Goal: Task Accomplishment & Management: Use online tool/utility

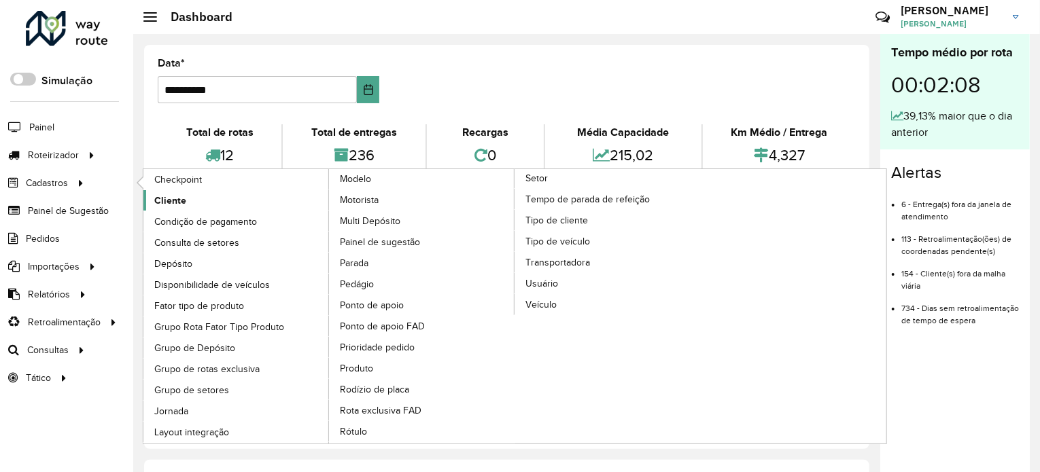
click at [155, 194] on span "Cliente" at bounding box center [170, 201] width 32 height 14
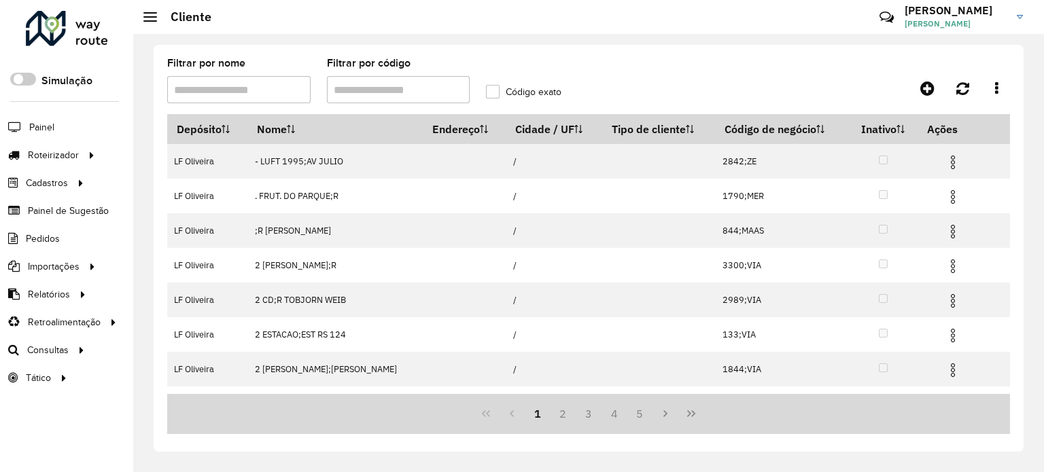
click at [364, 84] on input "Filtrar por código" at bounding box center [398, 89] width 143 height 27
type input "*****"
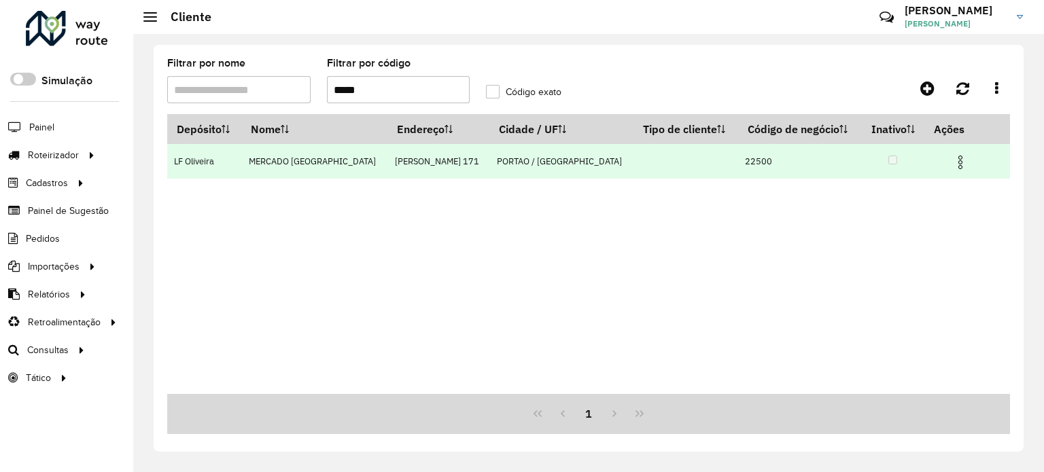
click at [957, 162] on img at bounding box center [960, 162] width 16 height 16
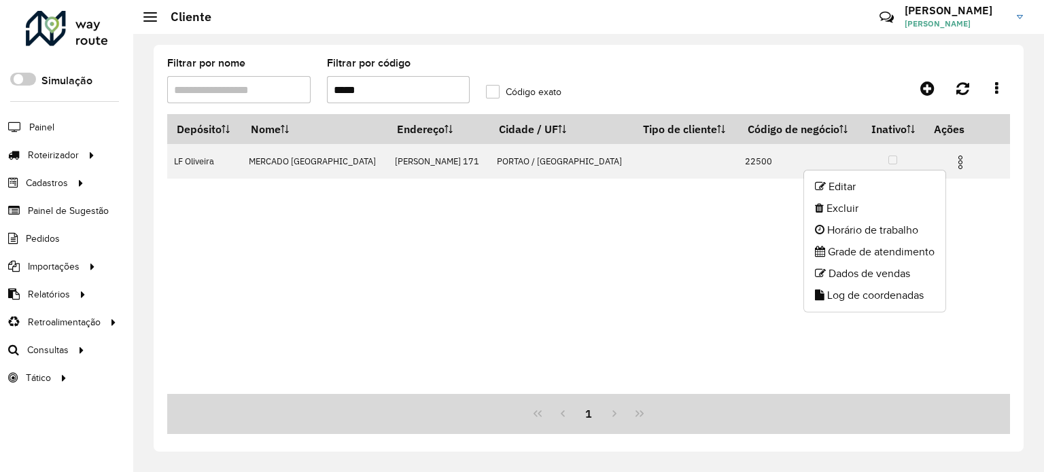
click at [405, 284] on div "Depósito Nome Endereço Cidade / UF Tipo de cliente Código de negócio Inativo Aç…" at bounding box center [588, 254] width 843 height 280
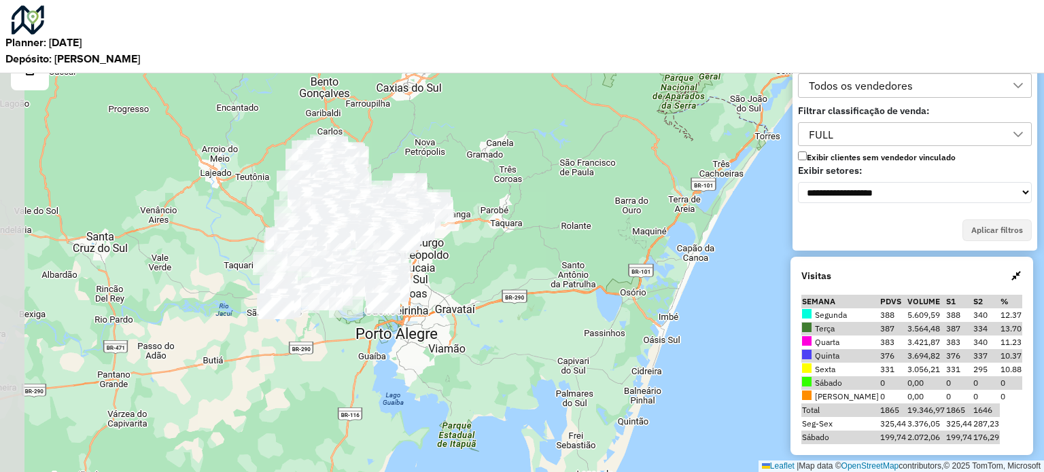
drag, startPoint x: 417, startPoint y: 211, endPoint x: 484, endPoint y: 319, distance: 126.7
click at [484, 319] on div "Leaflet | Map data © OpenStreetMap contributors,© 2025 TomTom, Microsoft" at bounding box center [522, 236] width 1044 height 472
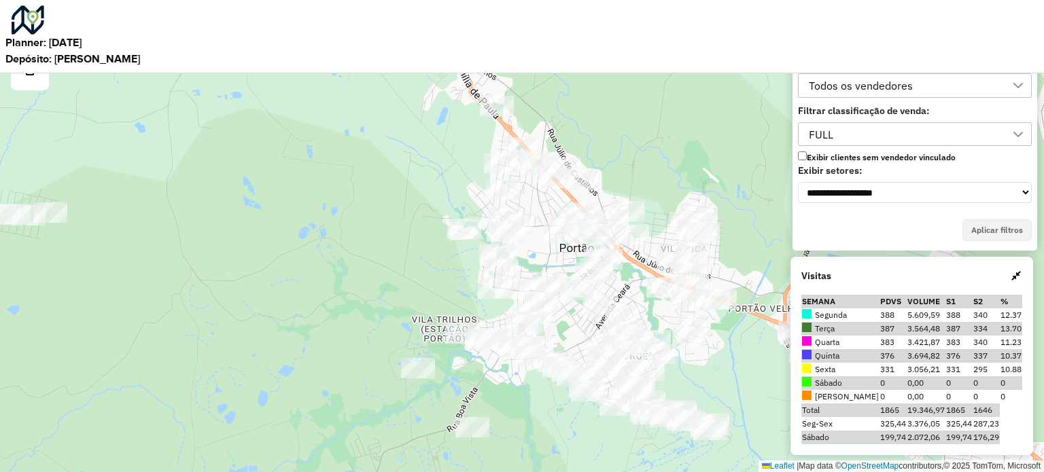
drag, startPoint x: 709, startPoint y: 279, endPoint x: 560, endPoint y: 265, distance: 150.1
click at [560, 265] on div "Leaflet | Map data © OpenStreetMap contributors,© 2025 TomTom, Microsoft" at bounding box center [522, 236] width 1044 height 472
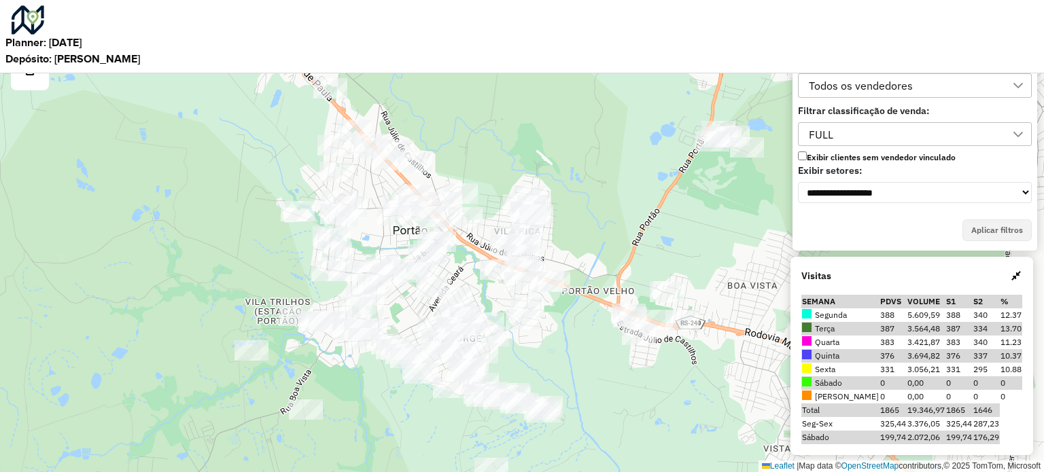
drag, startPoint x: 540, startPoint y: 414, endPoint x: 542, endPoint y: 334, distance: 80.2
click at [542, 334] on div "Leaflet | Map data © OpenStreetMap contributors,© 2025 TomTom, Microsoft" at bounding box center [522, 236] width 1044 height 472
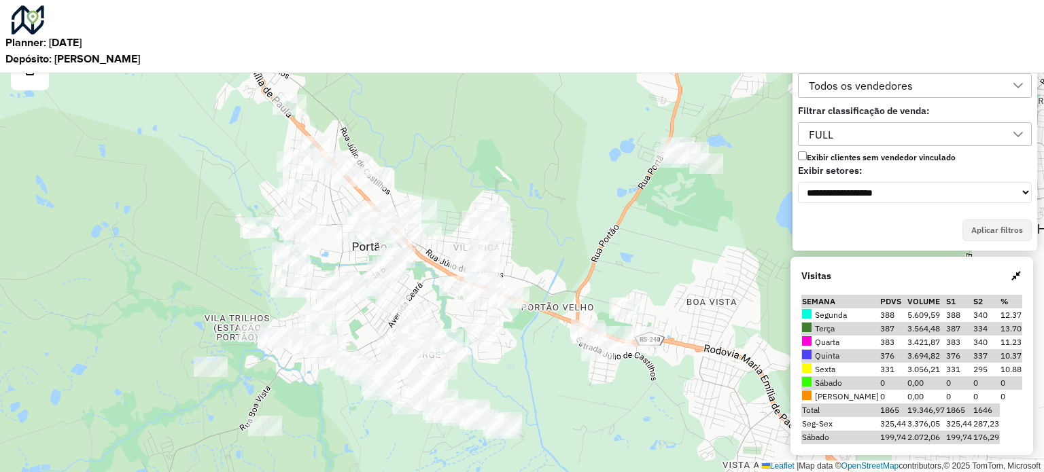
drag, startPoint x: 509, startPoint y: 440, endPoint x: 544, endPoint y: 380, distance: 69.1
click at [544, 380] on div "Leaflet | Map data © OpenStreetMap contributors,© 2025 TomTom, Microsoft" at bounding box center [522, 236] width 1044 height 472
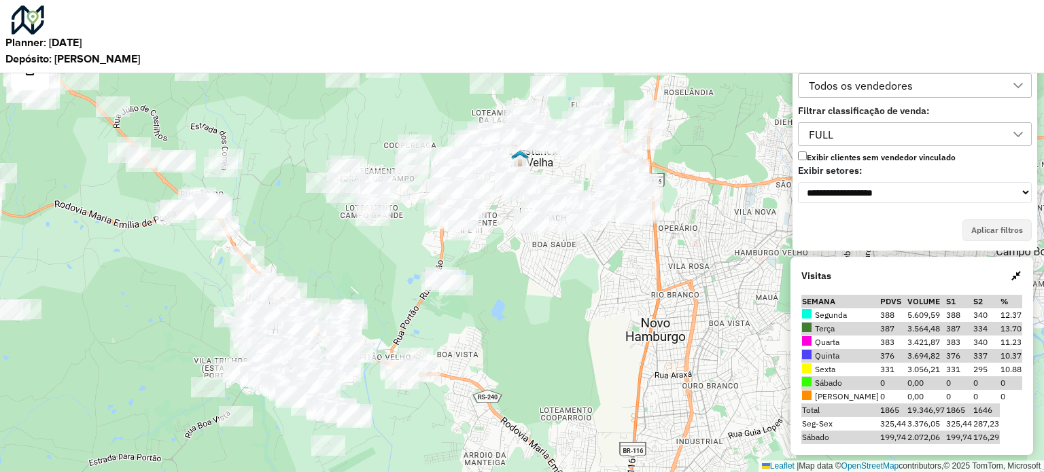
drag, startPoint x: 277, startPoint y: 412, endPoint x: 398, endPoint y: 274, distance: 184.4
click at [398, 274] on div "Leaflet | Map data © OpenStreetMap contributors,© 2025 TomTom, Microsoft" at bounding box center [522, 236] width 1044 height 472
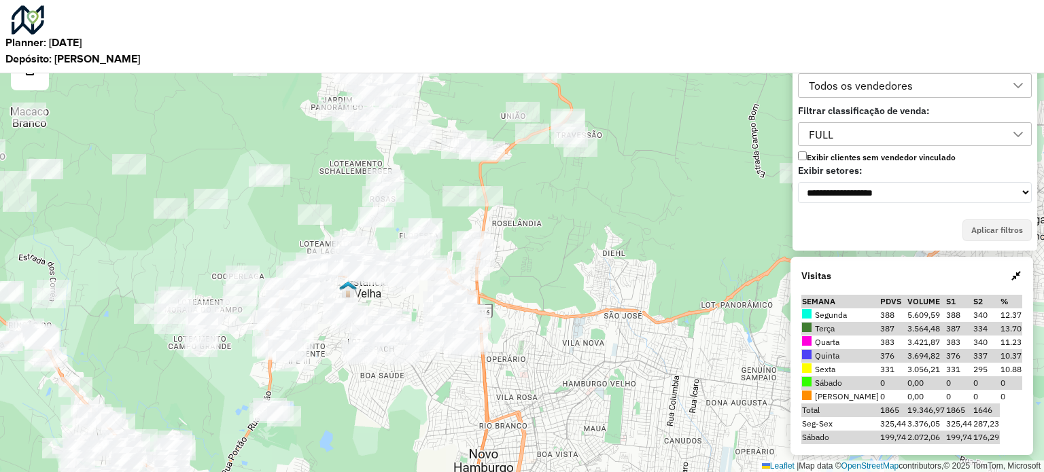
drag, startPoint x: 605, startPoint y: 281, endPoint x: 383, endPoint y: 504, distance: 315.2
click at [383, 472] on html "**********" at bounding box center [522, 236] width 1044 height 472
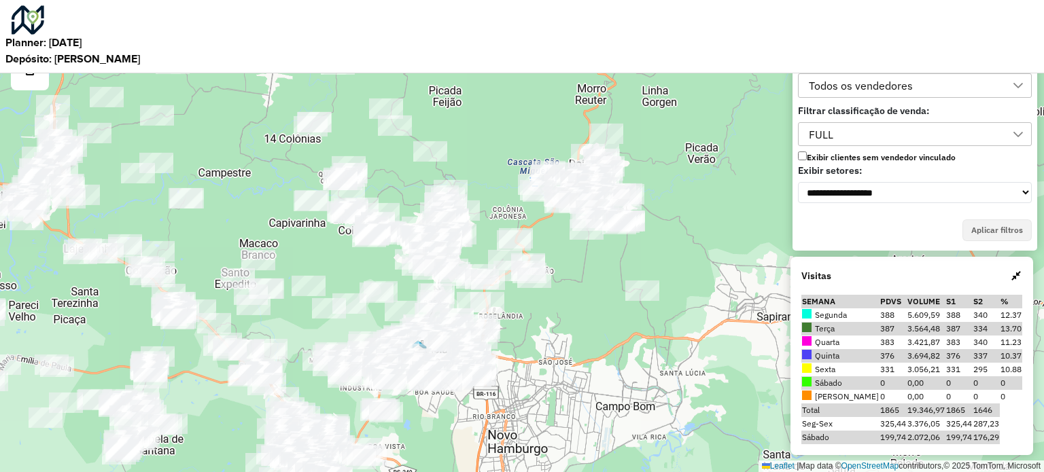
drag, startPoint x: 502, startPoint y: 336, endPoint x: 563, endPoint y: 261, distance: 96.6
click at [551, 268] on div at bounding box center [534, 278] width 34 height 20
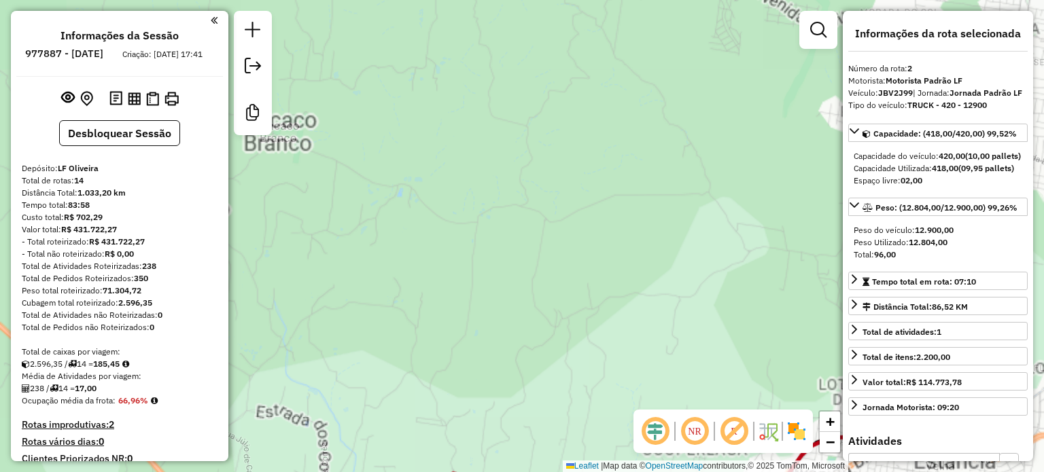
select select "**********"
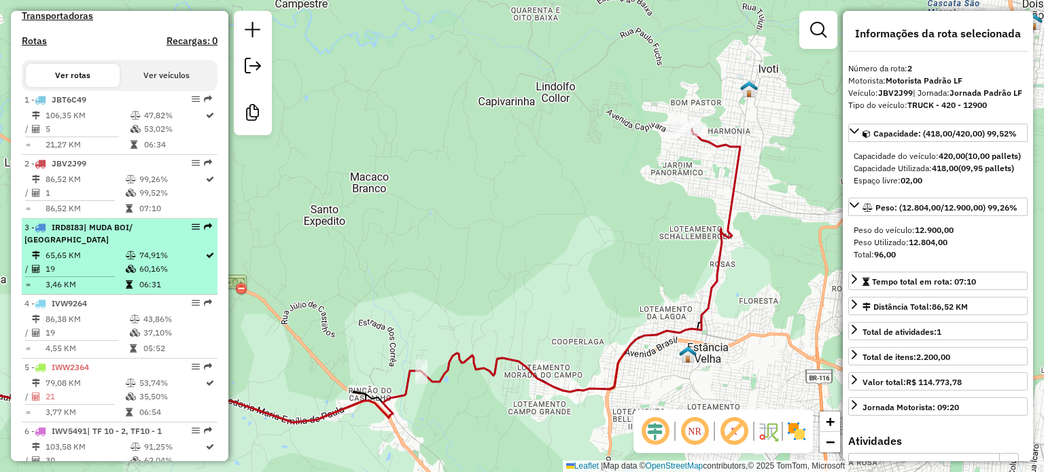
scroll to position [503, 0]
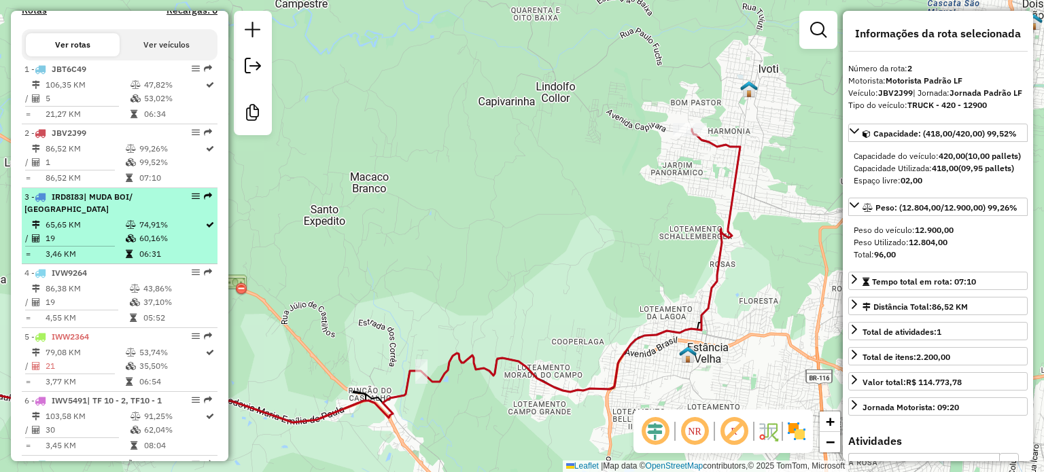
click at [84, 214] on div "3 - IRD8I83 | MUDA BOI/ FORTALEZA" at bounding box center [96, 203] width 144 height 24
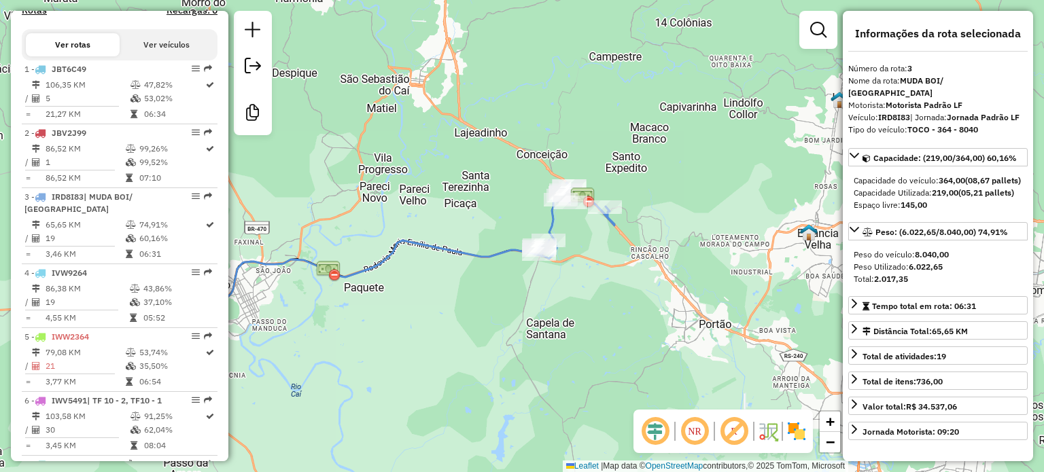
drag, startPoint x: 592, startPoint y: 287, endPoint x: 454, endPoint y: 306, distance: 139.9
click at [454, 306] on div "Janela de atendimento Grade de atendimento Capacidade Transportadoras Veículos …" at bounding box center [522, 236] width 1044 height 472
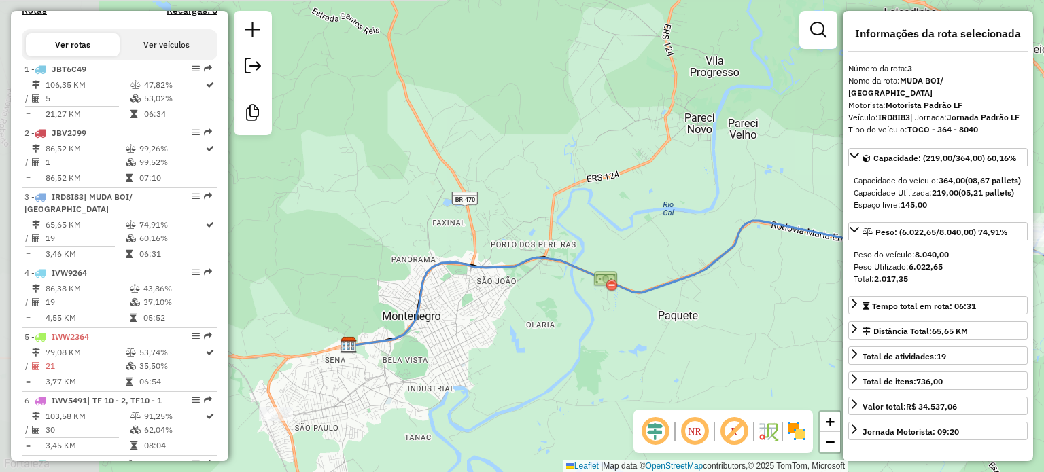
drag, startPoint x: 369, startPoint y: 274, endPoint x: 823, endPoint y: 226, distance: 456.4
click at [823, 226] on icon at bounding box center [764, 225] width 830 height 241
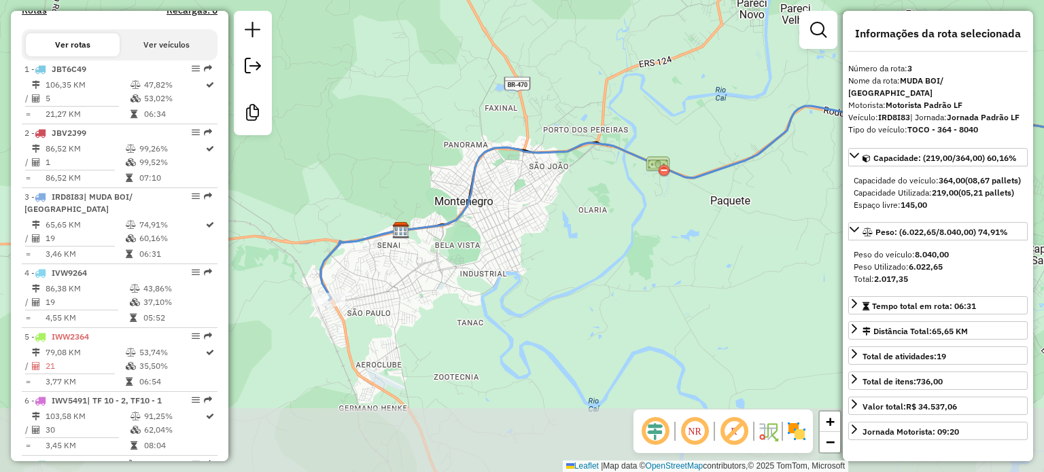
drag, startPoint x: 331, startPoint y: 367, endPoint x: 378, endPoint y: 252, distance: 124.0
click at [385, 251] on div "Janela de atendimento Grade de atendimento Capacidade Transportadoras Veículos …" at bounding box center [522, 236] width 1044 height 472
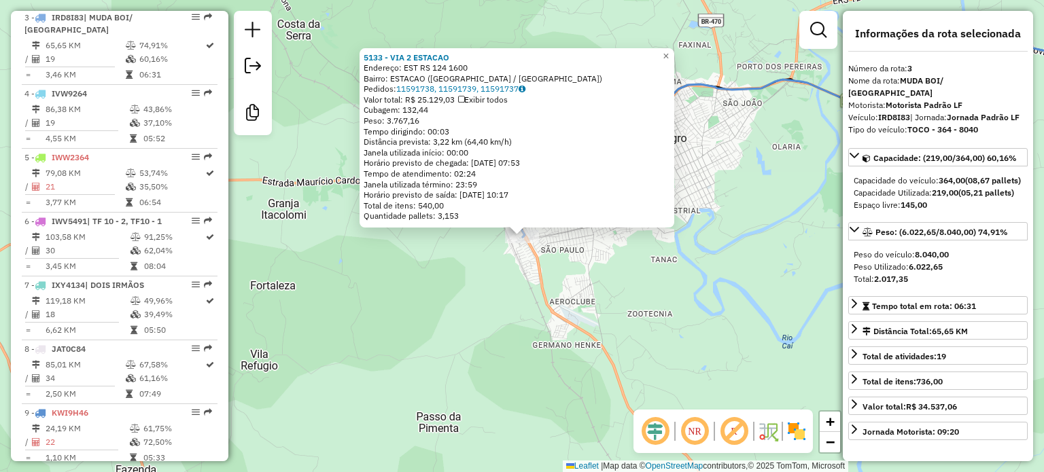
scroll to position [692, 0]
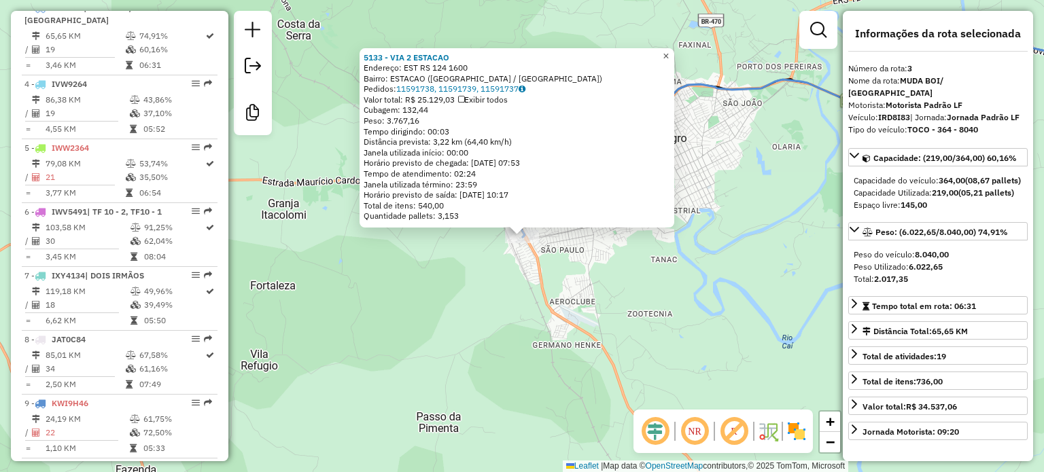
click at [669, 54] on span "×" at bounding box center [665, 56] width 6 height 12
